Goal: Task Accomplishment & Management: Complete application form

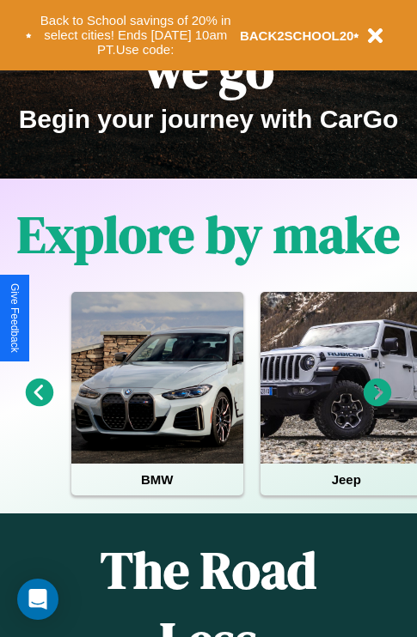
scroll to position [265, 0]
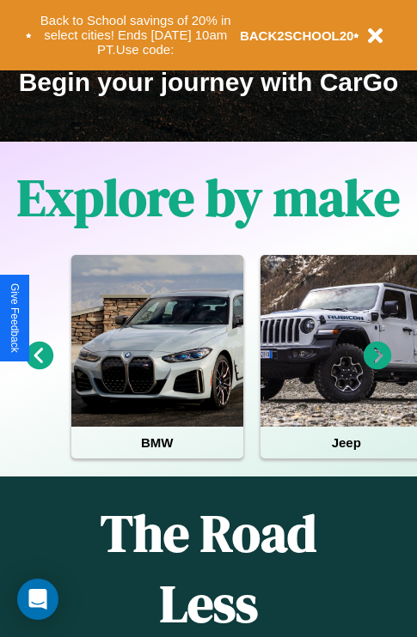
click at [39, 368] on icon at bounding box center [40, 356] width 28 height 28
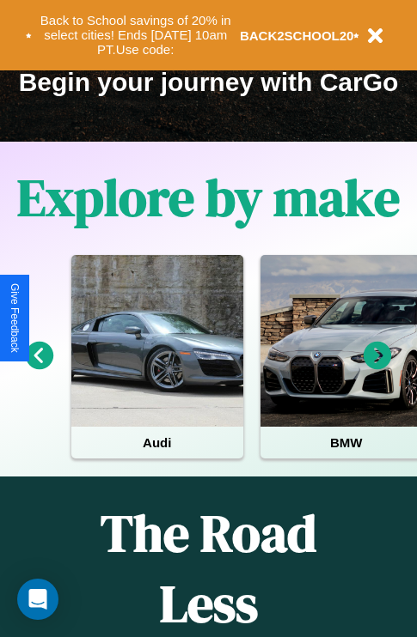
click at [377, 368] on icon at bounding box center [377, 356] width 28 height 28
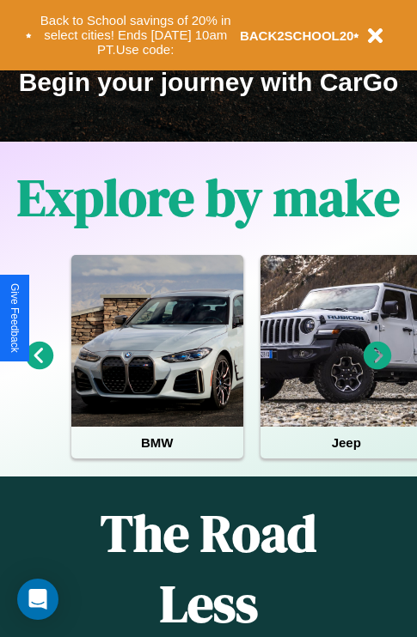
click at [39, 368] on icon at bounding box center [40, 356] width 28 height 28
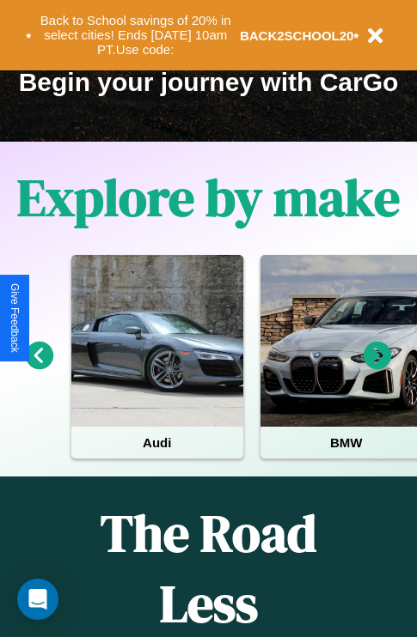
click at [377, 368] on icon at bounding box center [377, 356] width 28 height 28
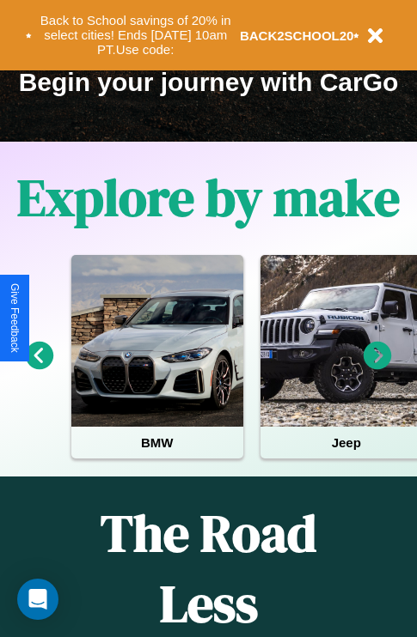
click at [377, 368] on icon at bounding box center [377, 356] width 28 height 28
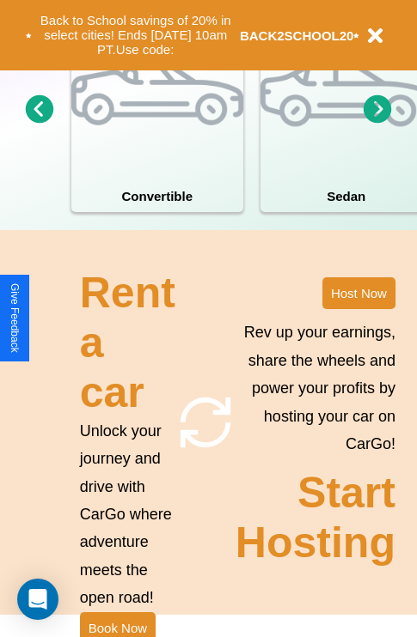
scroll to position [1338, 0]
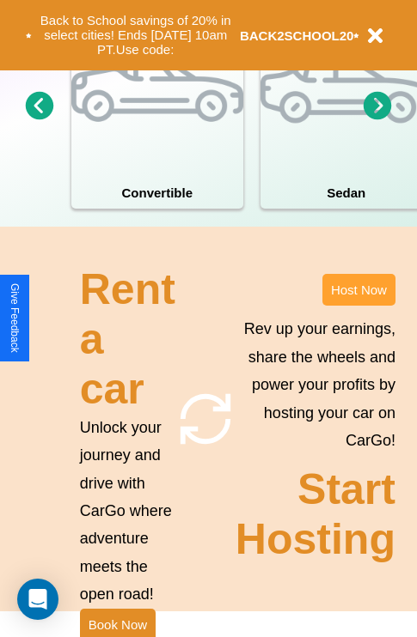
click at [358, 306] on button "Host Now" at bounding box center [358, 290] width 73 height 32
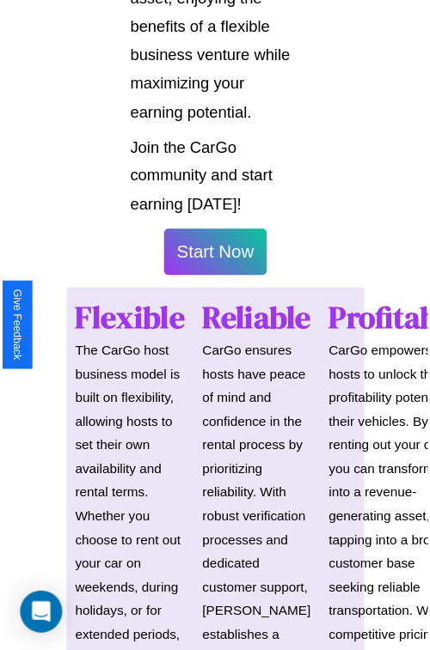
scroll to position [1217, 0]
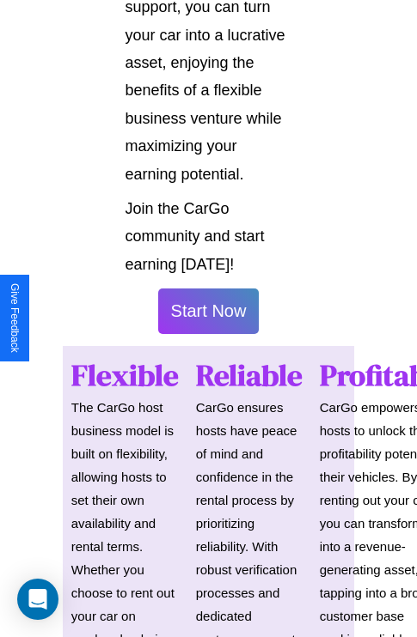
click at [208, 319] on button "Start Now" at bounding box center [208, 312] width 101 height 46
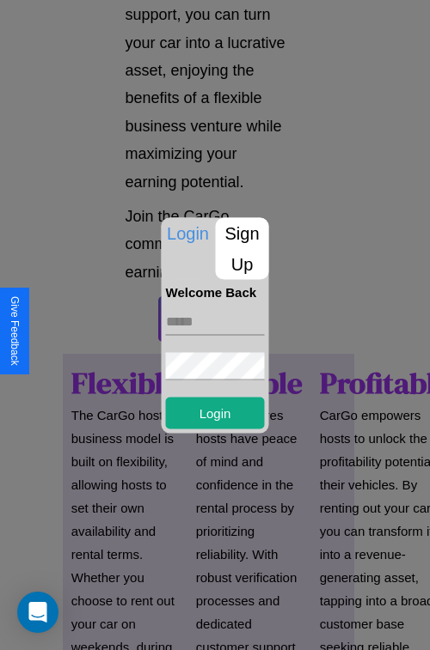
click at [241, 248] on p "Sign Up" at bounding box center [242, 248] width 53 height 62
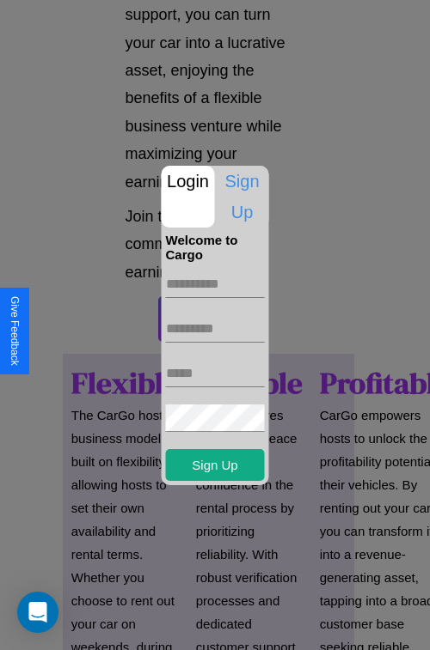
click at [215, 283] on input "text" at bounding box center [215, 284] width 99 height 27
type input "*********"
click at [215, 328] on input "text" at bounding box center [215, 328] width 99 height 27
type input "********"
click at [215, 373] on input "text" at bounding box center [215, 373] width 99 height 27
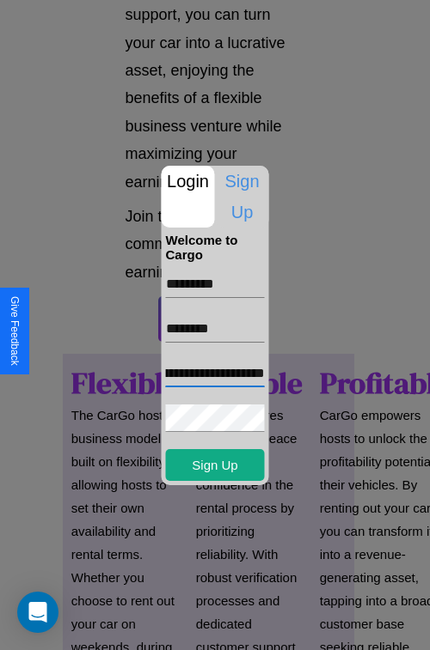
scroll to position [0, 109]
type input "**********"
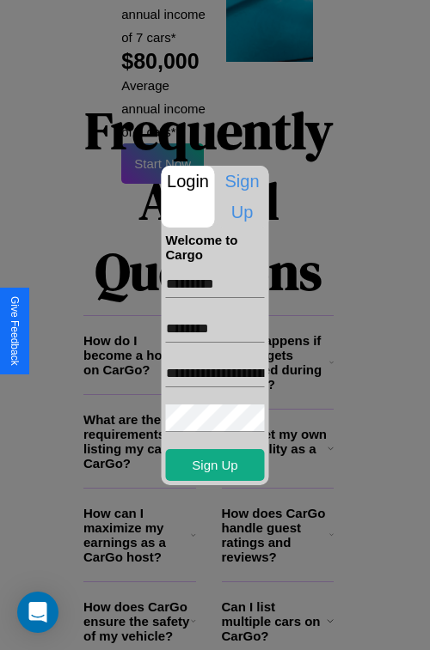
click at [221, 627] on div at bounding box center [215, 325] width 430 height 650
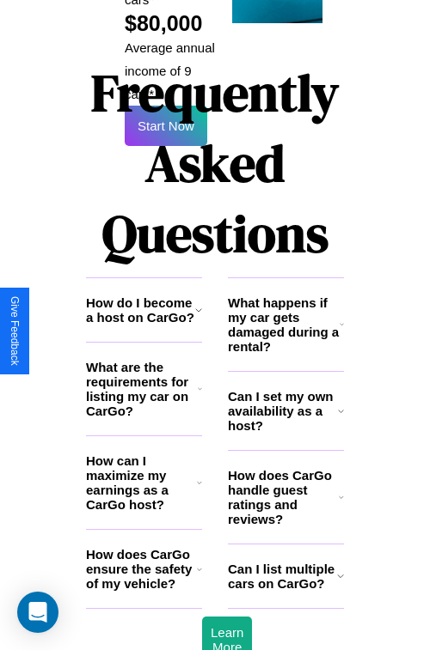
scroll to position [1211, 0]
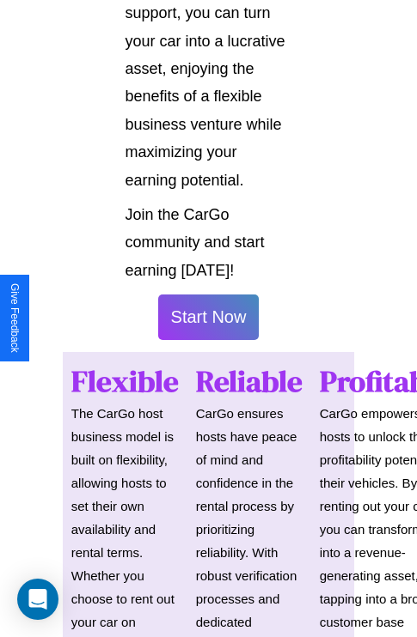
click at [208, 325] on button "Start Now" at bounding box center [208, 318] width 101 height 46
